Goal: Transaction & Acquisition: Book appointment/travel/reservation

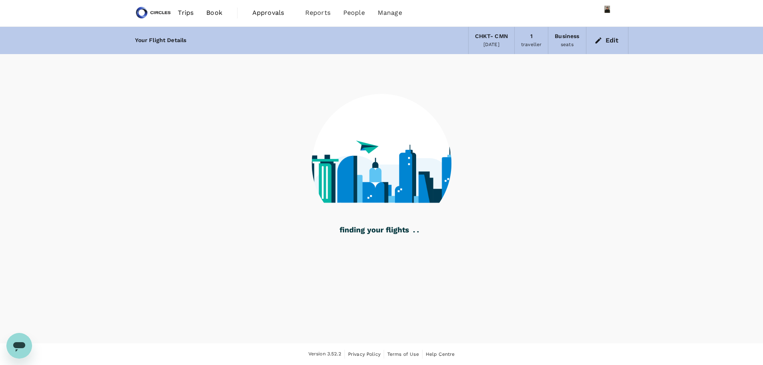
click at [213, 9] on span "Book" at bounding box center [214, 13] width 16 height 10
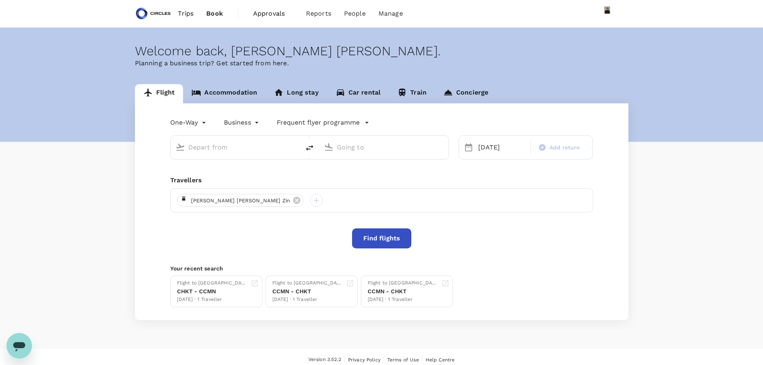
type input "[GEOGRAPHIC_DATA], [GEOGRAPHIC_DATA] (any)"
type input "[PERSON_NAME] Intl (CMN)"
type input "[GEOGRAPHIC_DATA], [GEOGRAPHIC_DATA] (any)"
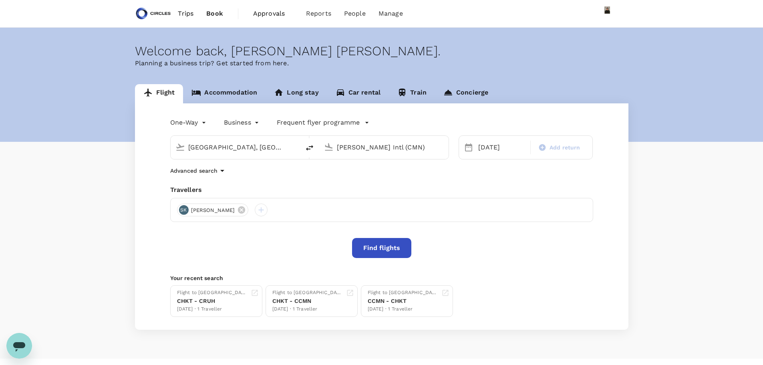
click at [352, 150] on input "[PERSON_NAME] Intl (CMN)" at bounding box center [384, 147] width 95 height 12
click at [352, 177] on p "[PERSON_NAME]" at bounding box center [396, 179] width 140 height 8
type input "[PERSON_NAME] ([PERSON_NAME])"
click at [487, 262] on div "29" at bounding box center [489, 262] width 15 height 15
click at [378, 255] on button "Find flights" at bounding box center [381, 248] width 59 height 20
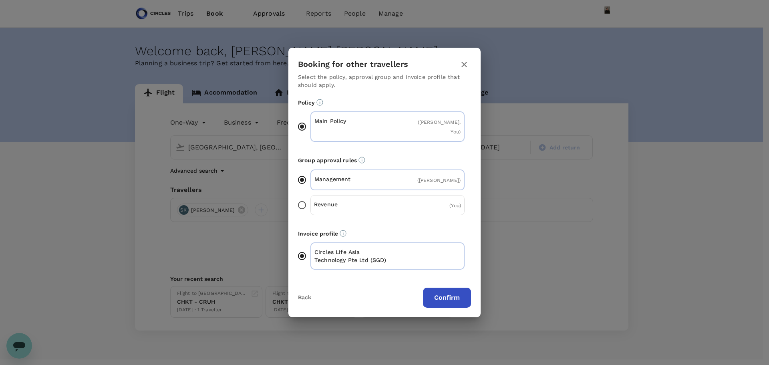
click at [442, 295] on button "Confirm" at bounding box center [447, 297] width 48 height 20
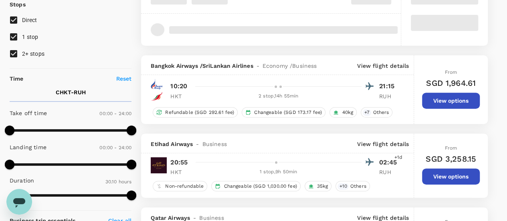
scroll to position [120, 0]
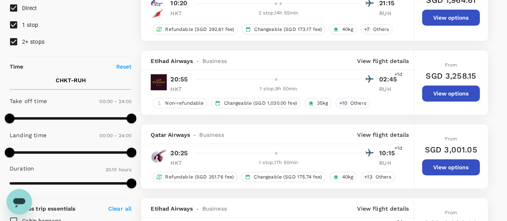
type input "1845"
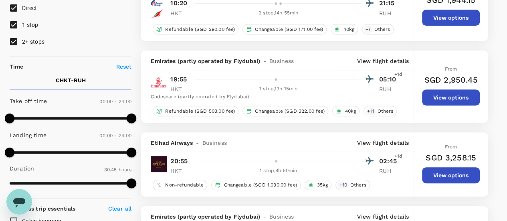
click at [392, 145] on p "View flight details" at bounding box center [383, 143] width 52 height 8
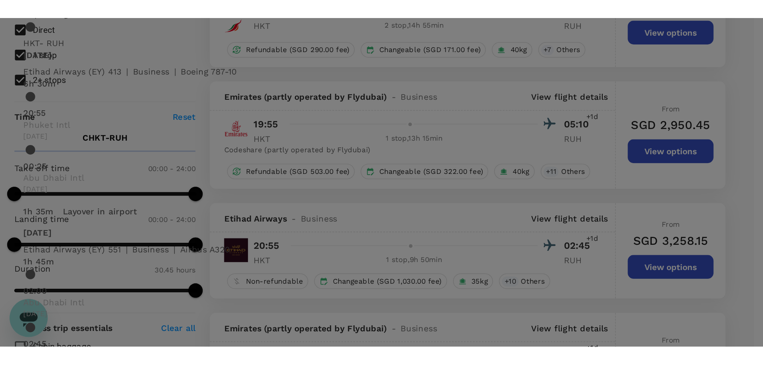
scroll to position [86, 0]
